Goal: Task Accomplishment & Management: Manage account settings

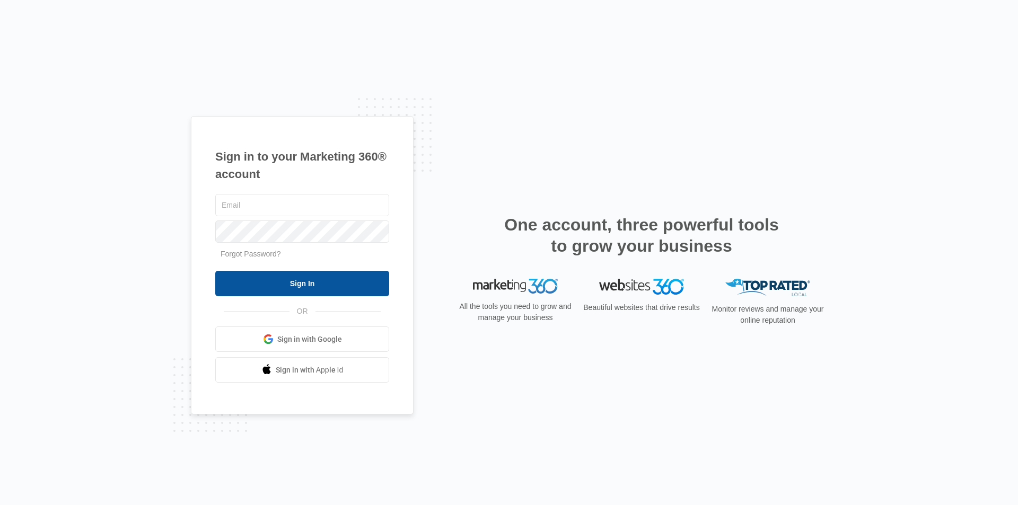
type input "[PERSON_NAME][EMAIL_ADDRESS][DOMAIN_NAME]"
click at [308, 284] on input "Sign In" at bounding box center [302, 283] width 174 height 25
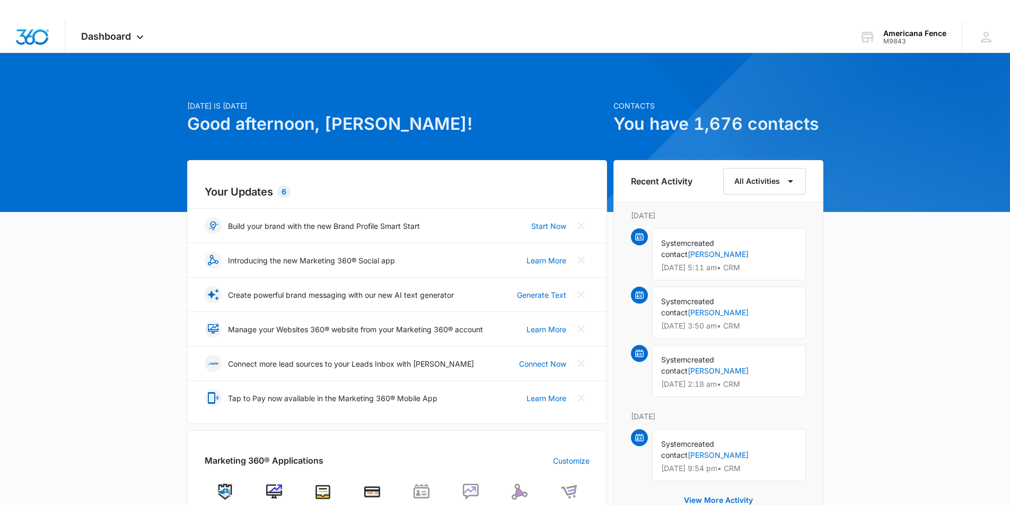
click at [106, 268] on div "[DATE] is [DATE] Good afternoon, [PERSON_NAME]! Contacts You have 1,676 contact…" at bounding box center [505, 497] width 1010 height 863
click at [956, 309] on div "[DATE] is [DATE] Good afternoon, [PERSON_NAME]! Contacts You have 1,676 contact…" at bounding box center [505, 497] width 1010 height 863
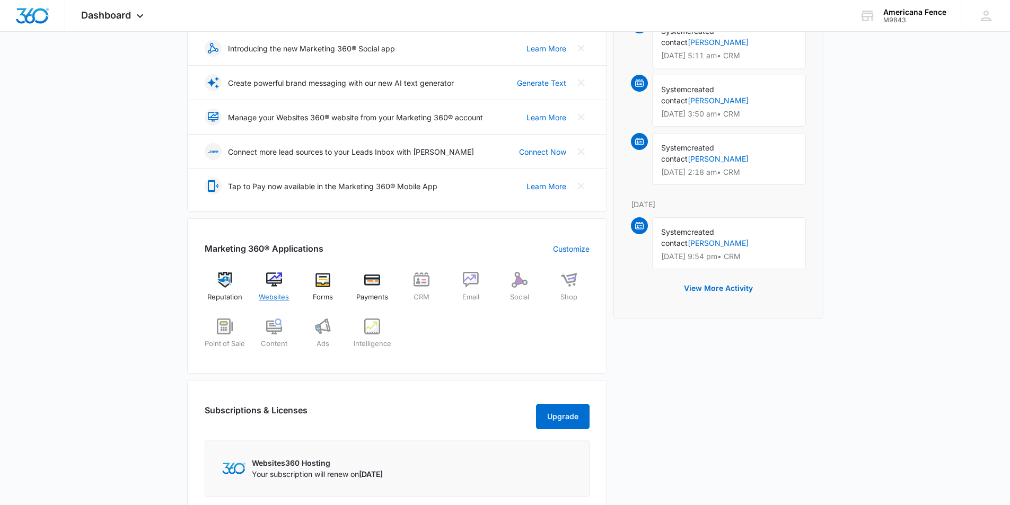
click at [273, 279] on img at bounding box center [274, 280] width 16 height 16
